Goal: Information Seeking & Learning: Understand process/instructions

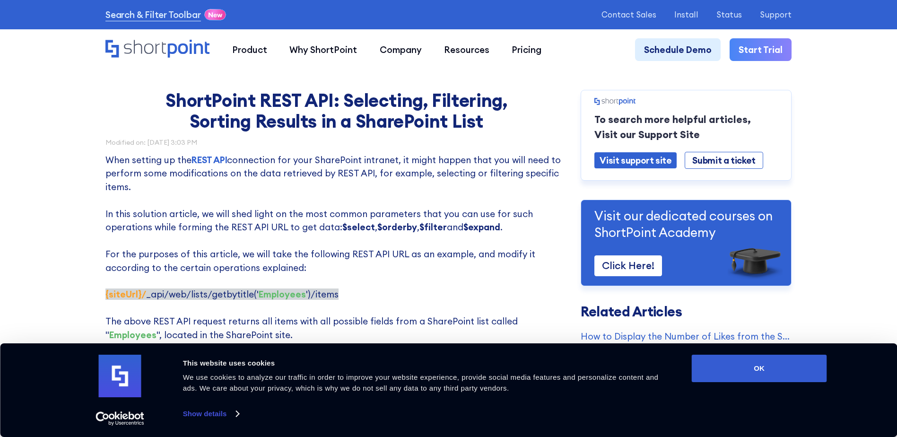
click at [498, 197] on p "When setting up the REST API connection for your SharePoint intranet, it might …" at bounding box center [336, 260] width 462 height 215
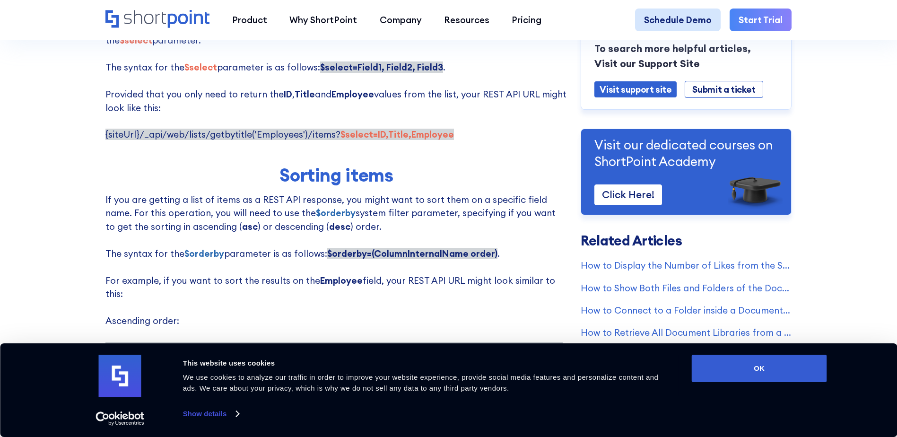
scroll to position [305, 0]
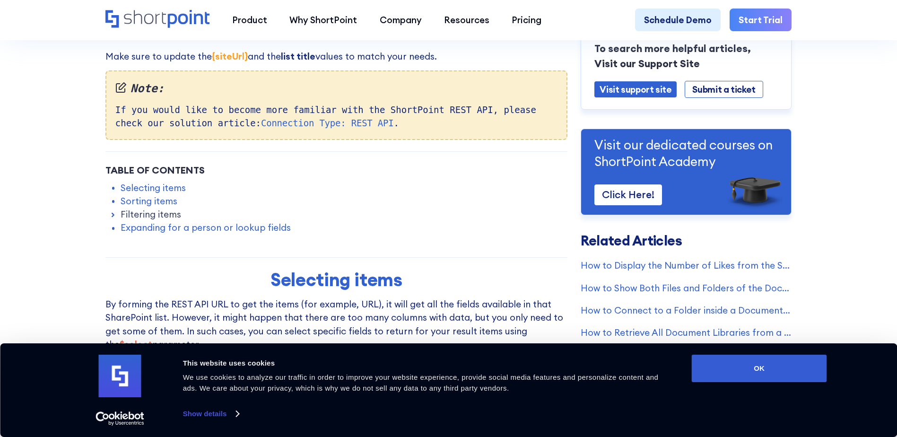
click at [165, 219] on link "Filtering items" at bounding box center [151, 214] width 61 height 13
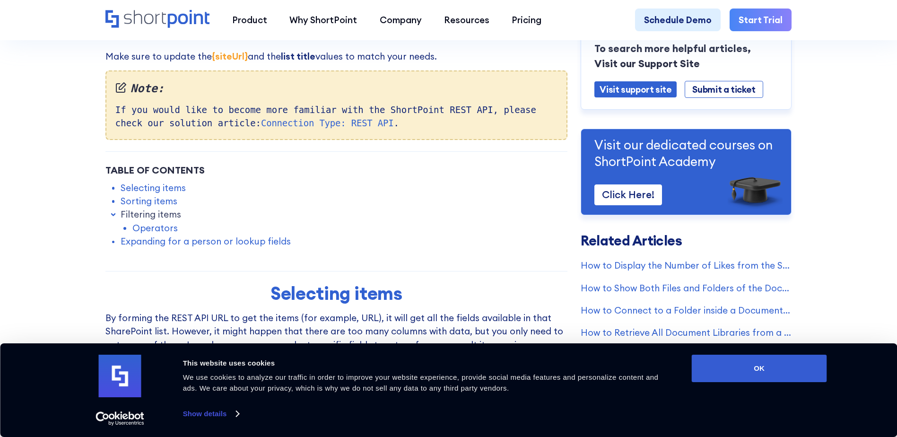
click at [152, 229] on link "Operators" at bounding box center [154, 227] width 45 height 13
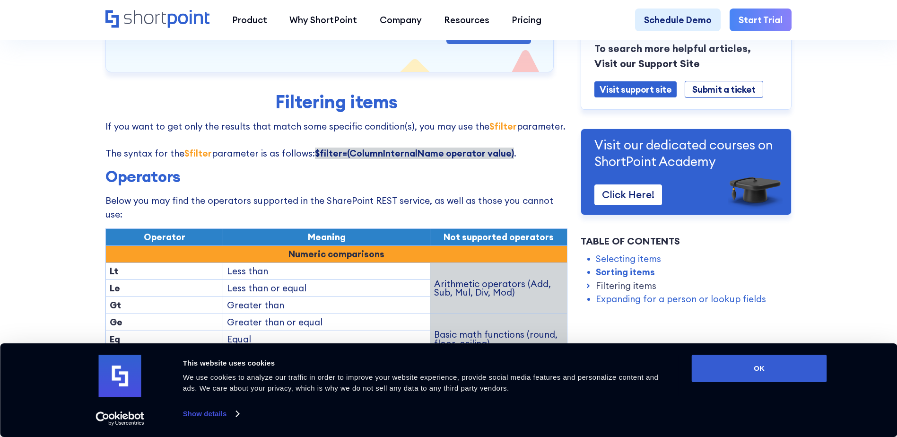
scroll to position [1154, 0]
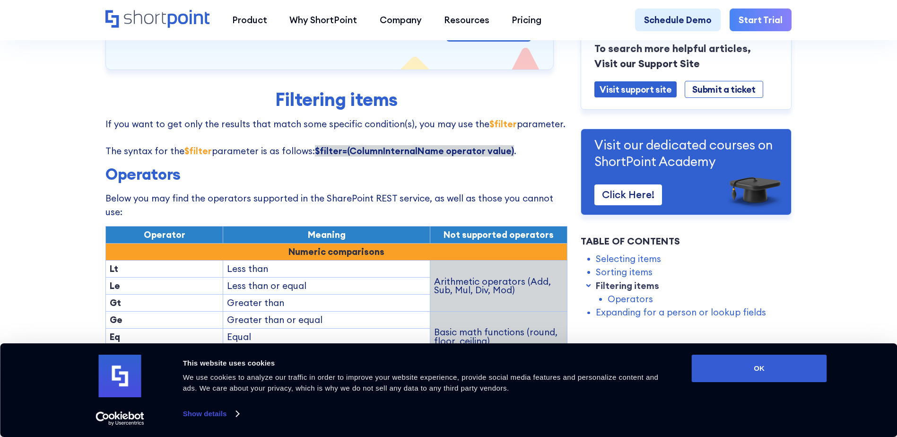
click at [344, 165] on h3 "Operators" at bounding box center [336, 174] width 462 height 19
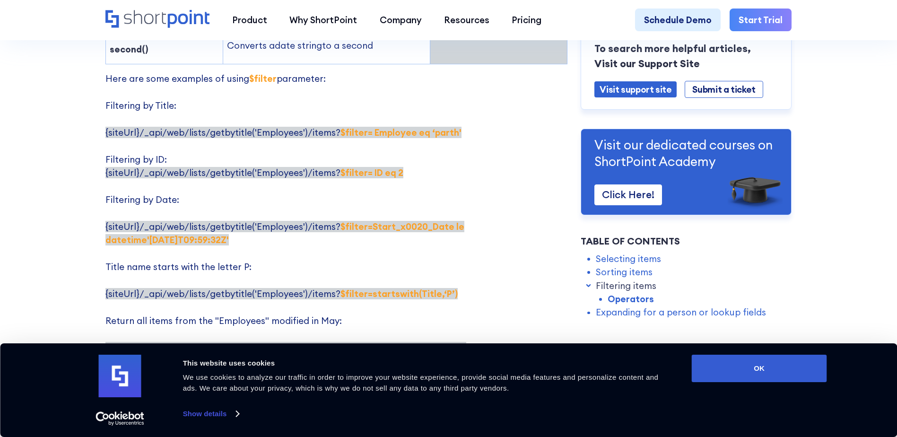
scroll to position [1769, 0]
drag, startPoint x: 328, startPoint y: 102, endPoint x: 365, endPoint y: 104, distance: 36.5
click at [365, 126] on span "{siteUrl}/_api/web/lists/getbytitle('Employees')/items? $filter= Employee eq ‘[…" at bounding box center [283, 131] width 356 height 11
copy span "? $filter="
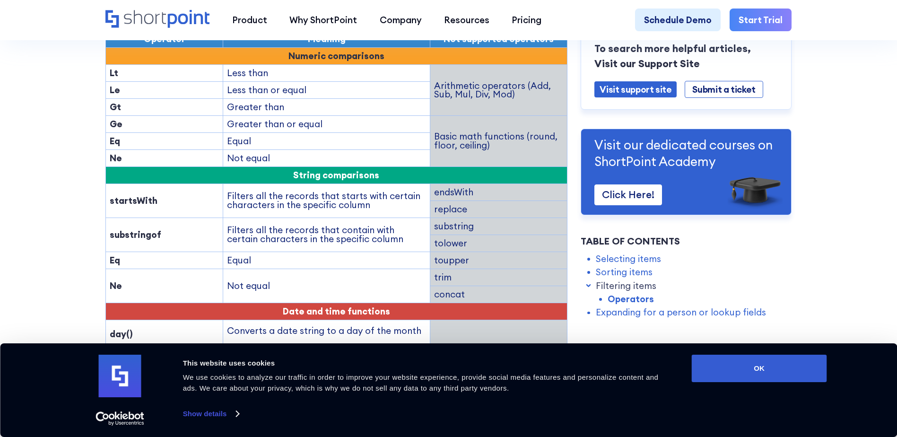
scroll to position [1391, 0]
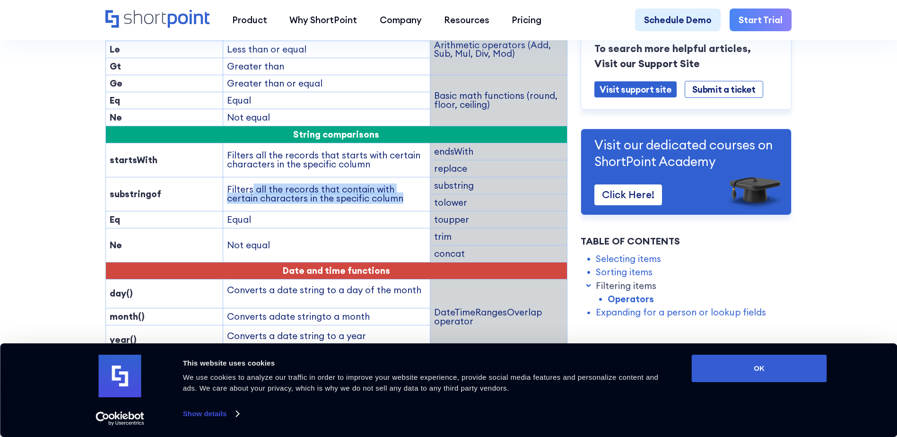
drag, startPoint x: 252, startPoint y: 161, endPoint x: 369, endPoint y: 166, distance: 117.9
click at [369, 177] on td "Filters all the records that contain with certain characters in the specific co…" at bounding box center [326, 194] width 207 height 34
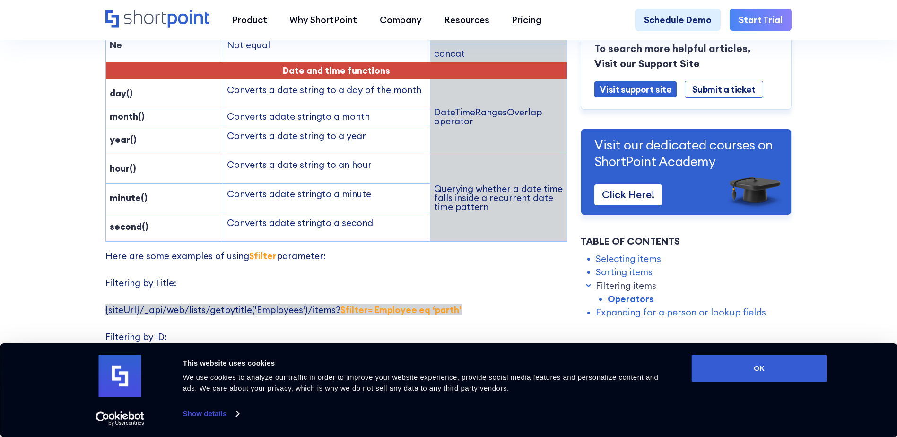
scroll to position [1438, 0]
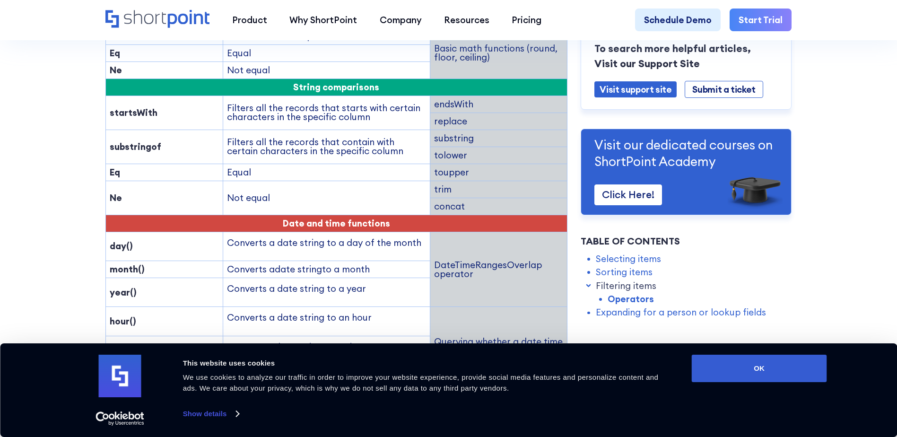
click at [154, 141] on strong "substringof" at bounding box center [136, 146] width 52 height 11
click at [130, 130] on td "substringof" at bounding box center [163, 147] width 117 height 34
click at [131, 141] on strong "substringof" at bounding box center [136, 146] width 52 height 11
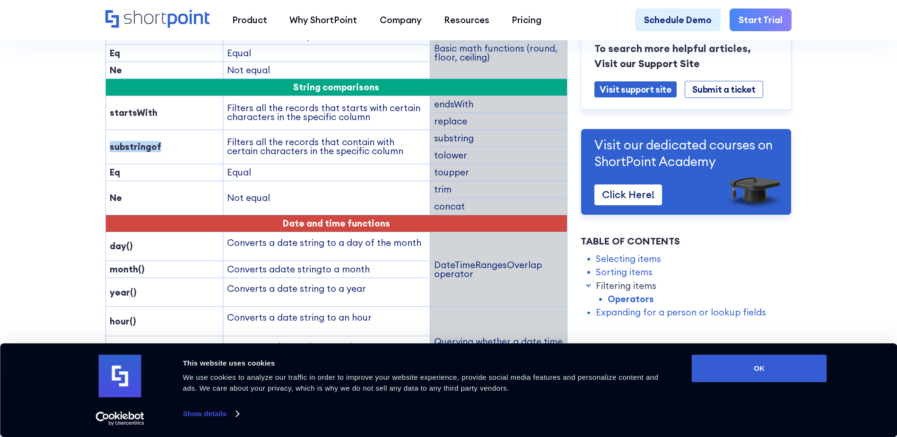
copy strong "substringof"
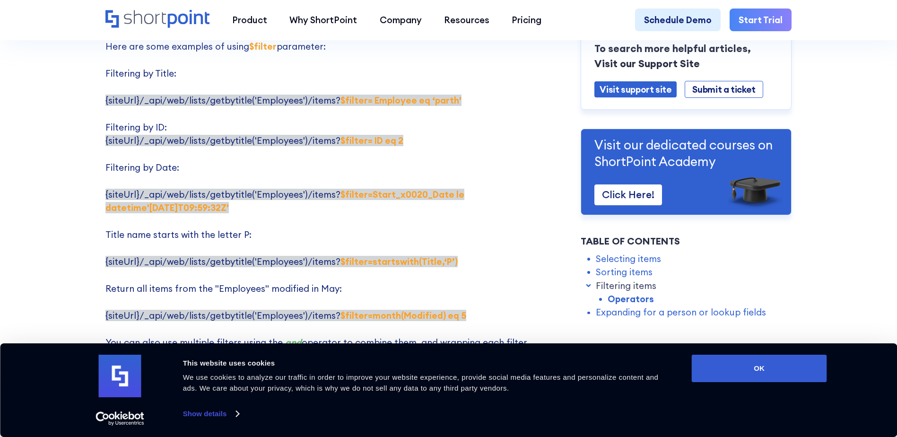
scroll to position [1816, 0]
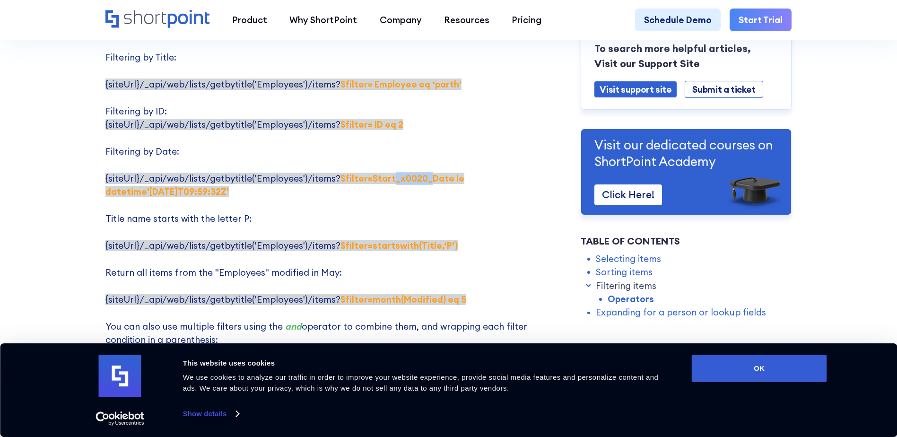
drag, startPoint x: 386, startPoint y: 151, endPoint x: 423, endPoint y: 151, distance: 37.4
click at [423, 173] on strong "$filter=Start_x0020_Date le datetime'[DATE]T09:59:32Z'" at bounding box center [284, 185] width 359 height 25
copy strong "_x0020_"
